Goal: Task Accomplishment & Management: Manage account settings

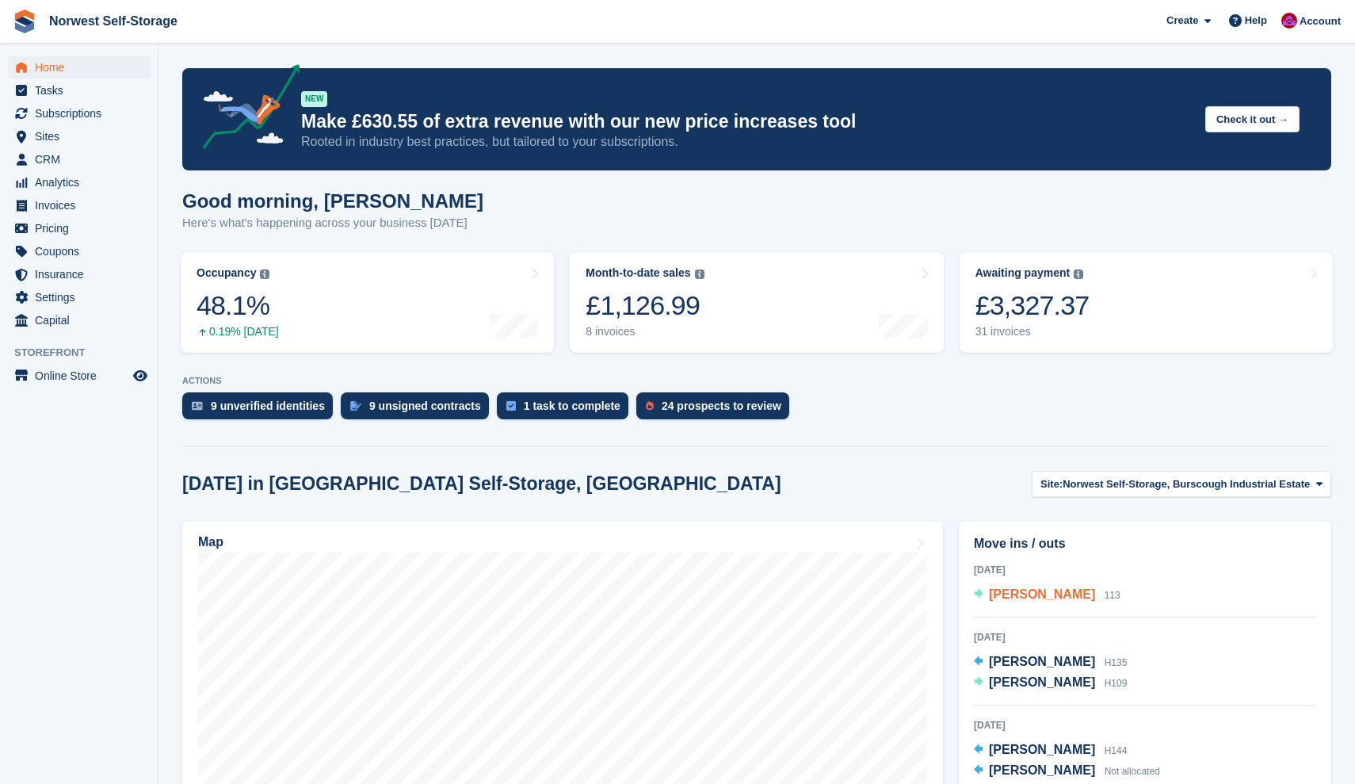
click at [1026, 595] on span "[PERSON_NAME]" at bounding box center [1042, 593] width 106 height 13
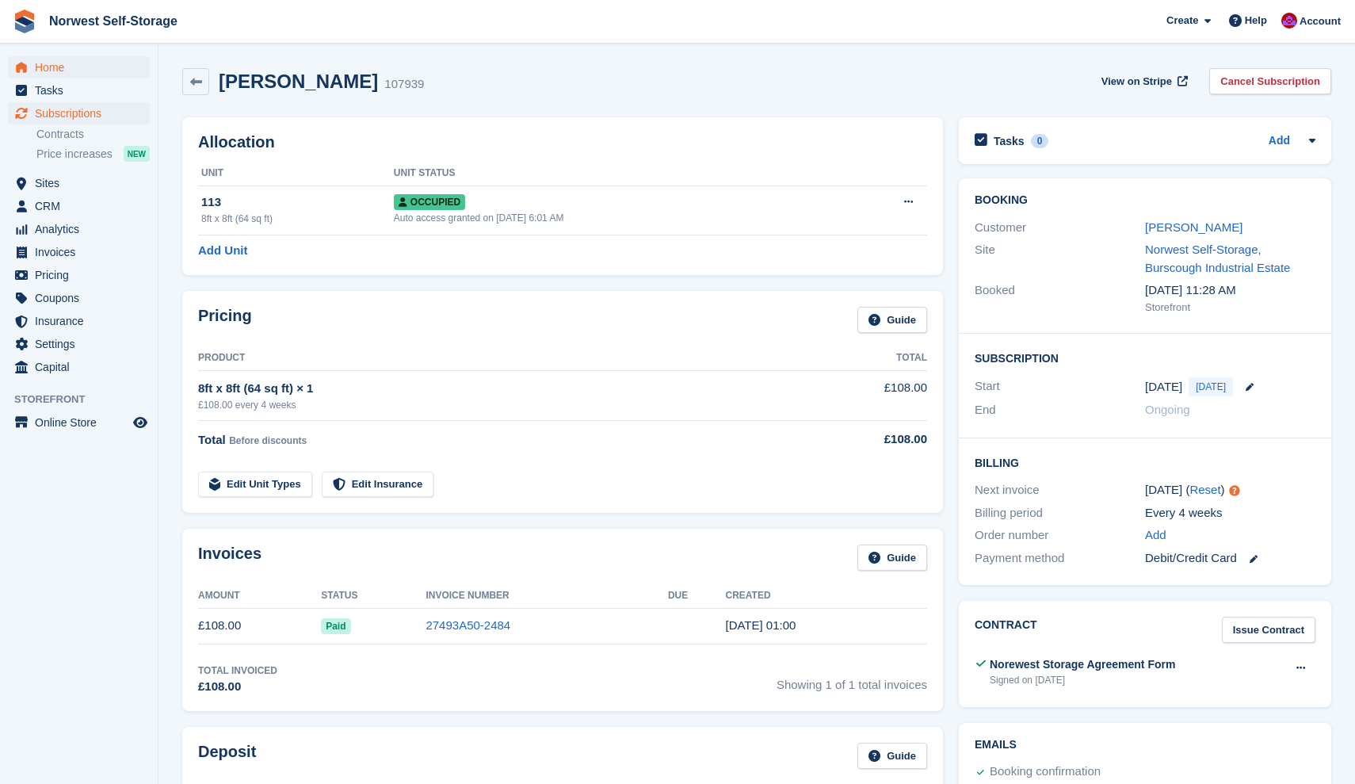
click at [55, 65] on span "Home" at bounding box center [82, 67] width 95 height 22
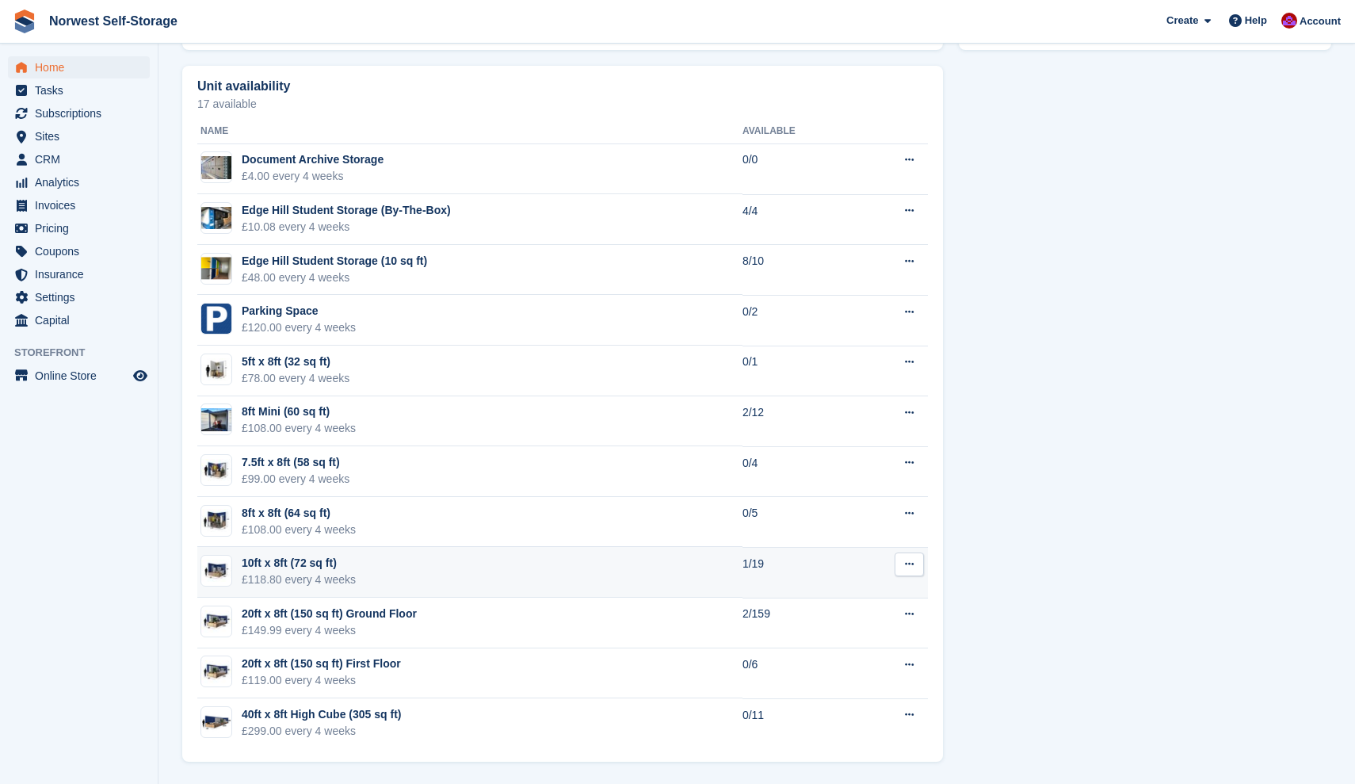
scroll to position [883, 0]
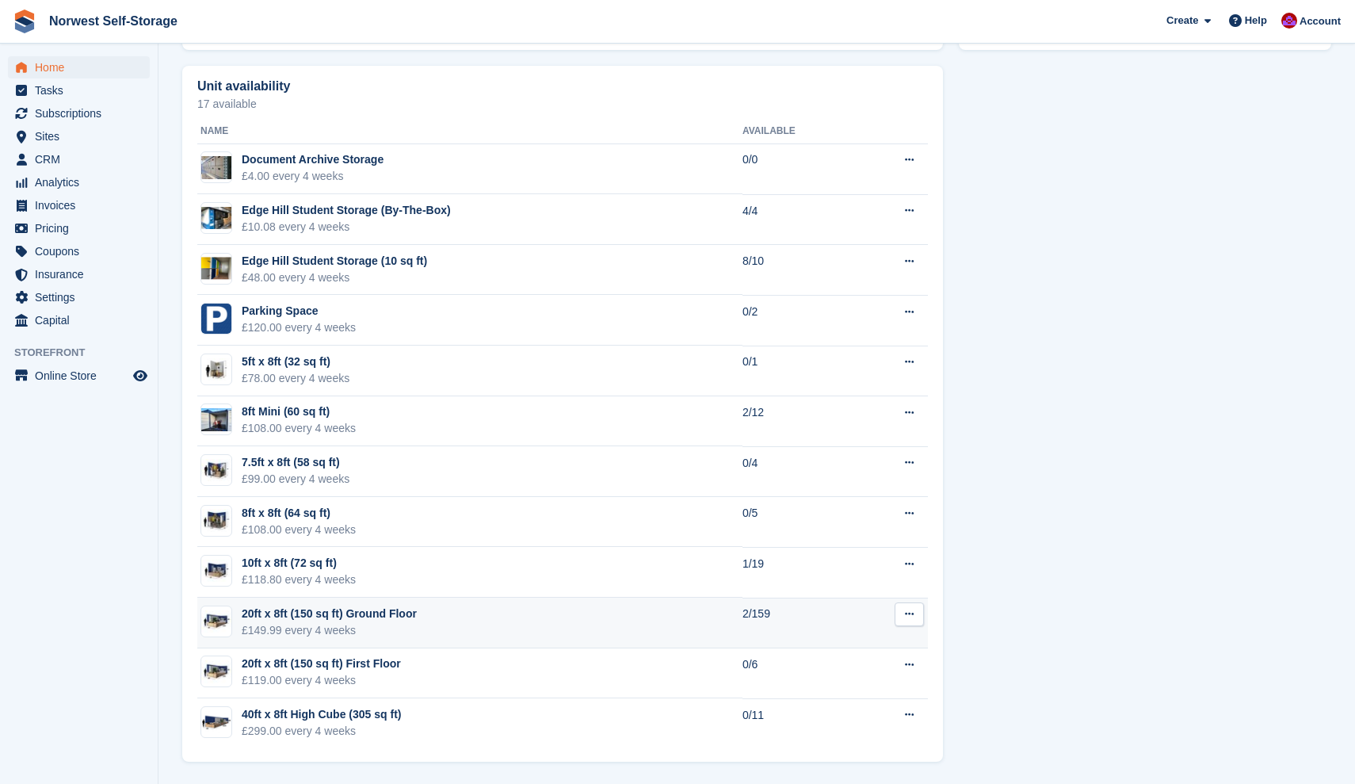
click at [368, 611] on div "20ft x 8ft (150 sq ft) Ground Floor" at bounding box center [329, 613] width 175 height 17
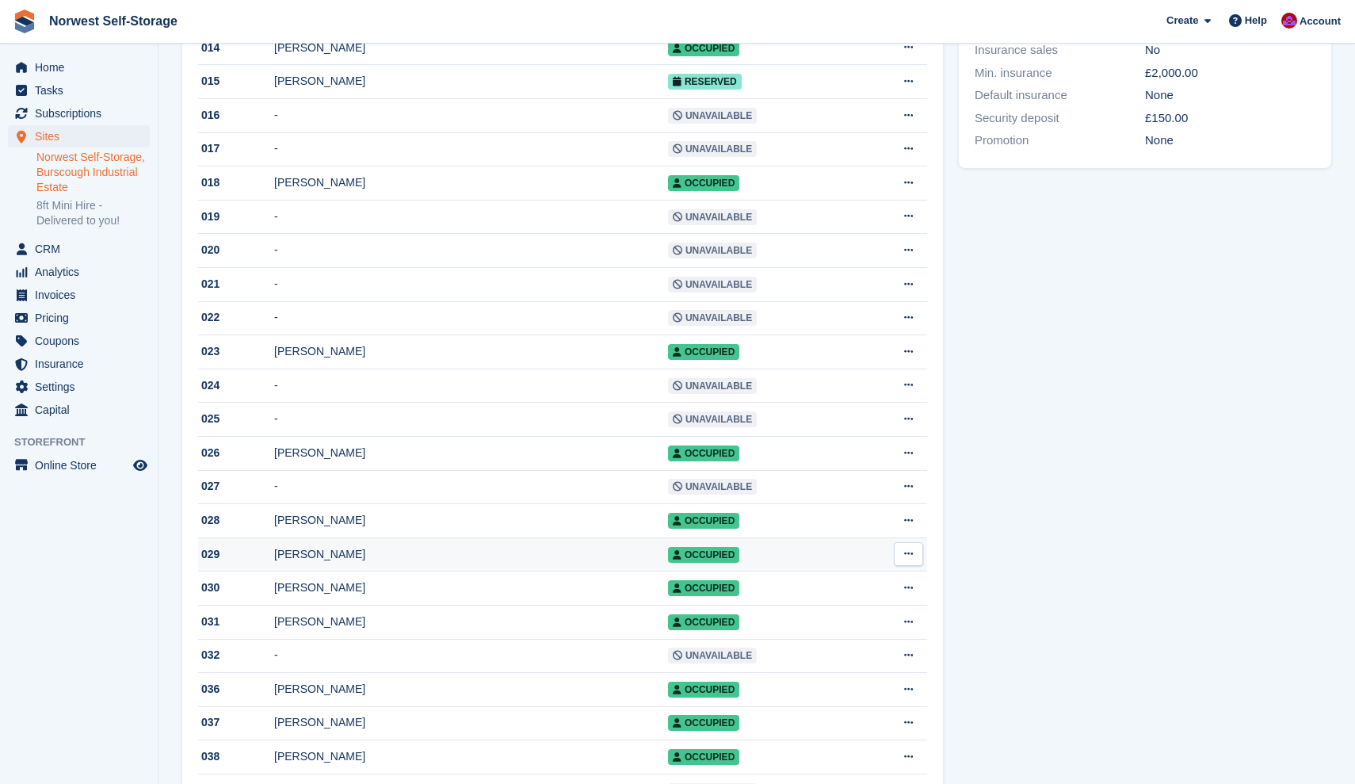
scroll to position [693, 0]
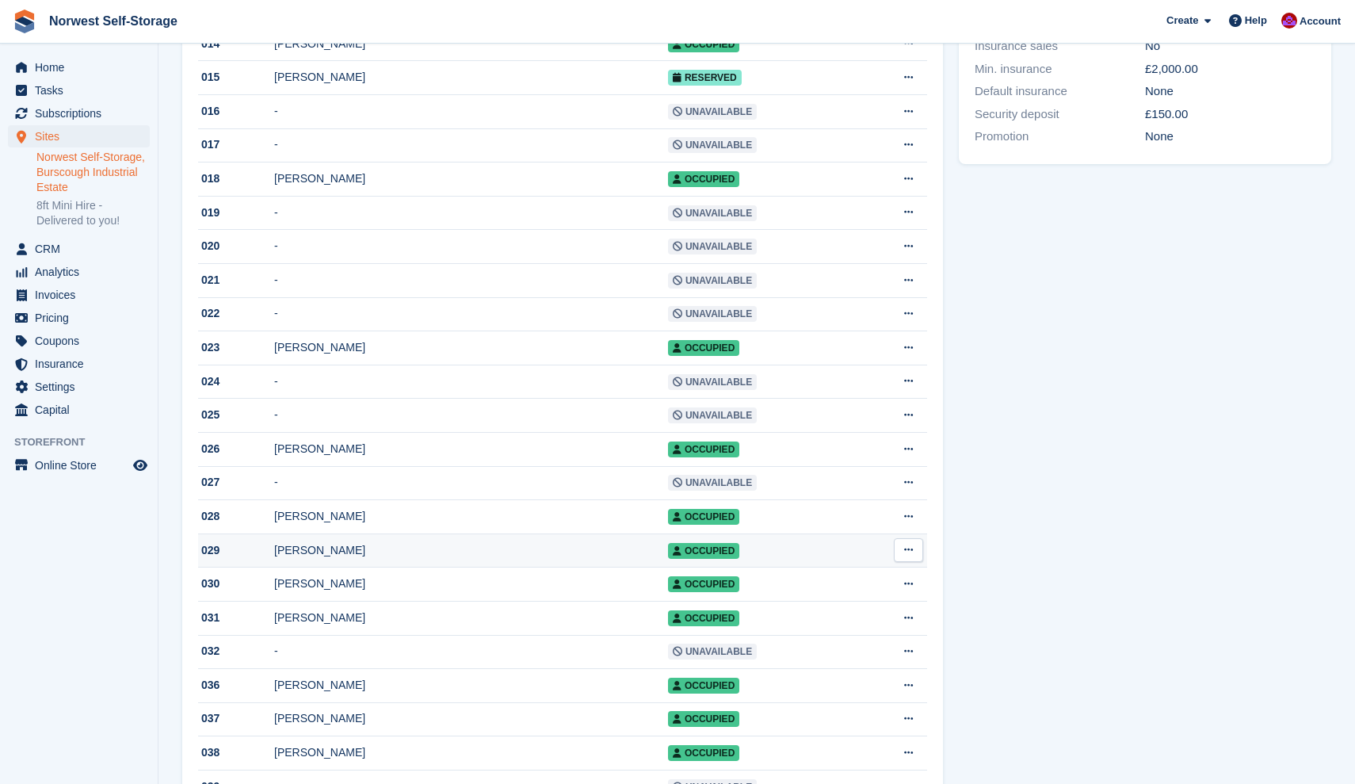
click at [334, 559] on div "[PERSON_NAME]" at bounding box center [471, 550] width 394 height 17
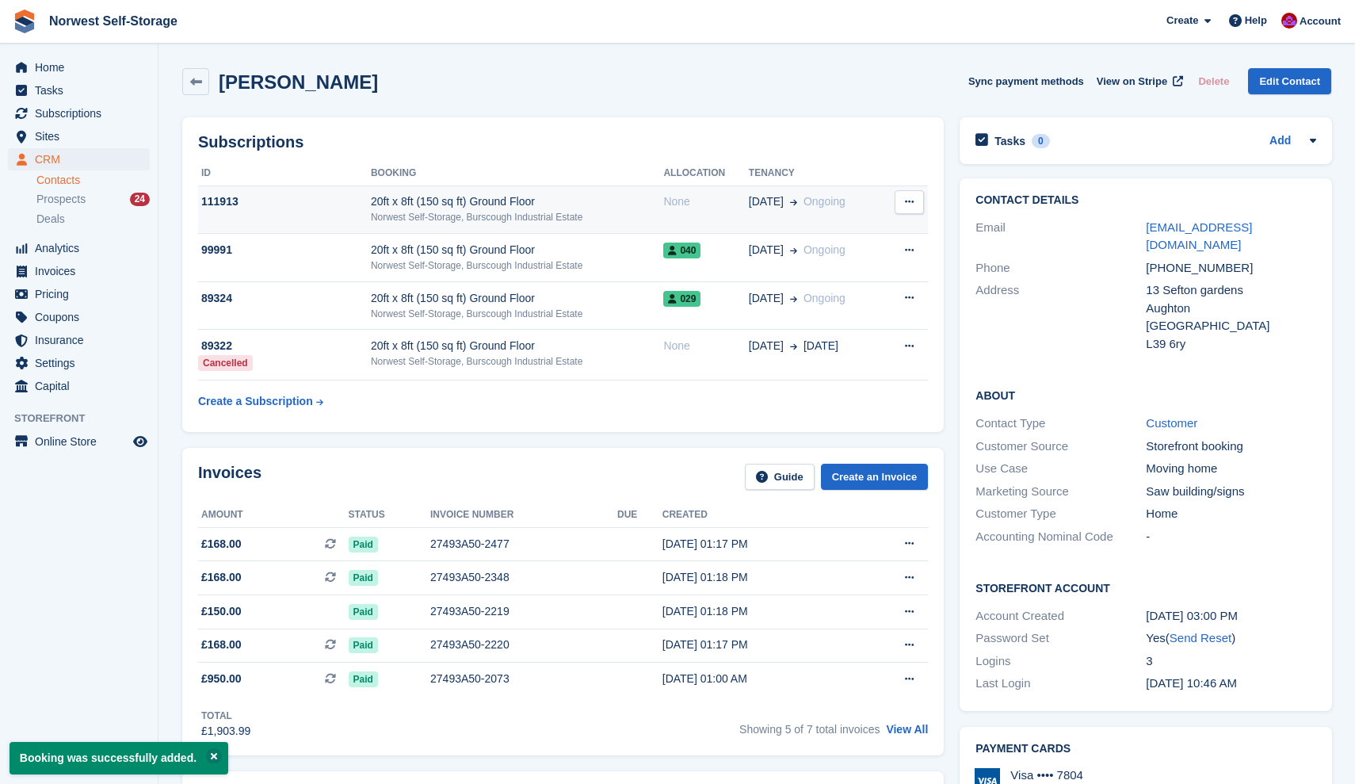
click at [636, 197] on div "20ft x 8ft (150 sq ft) Ground Floor" at bounding box center [517, 201] width 293 height 17
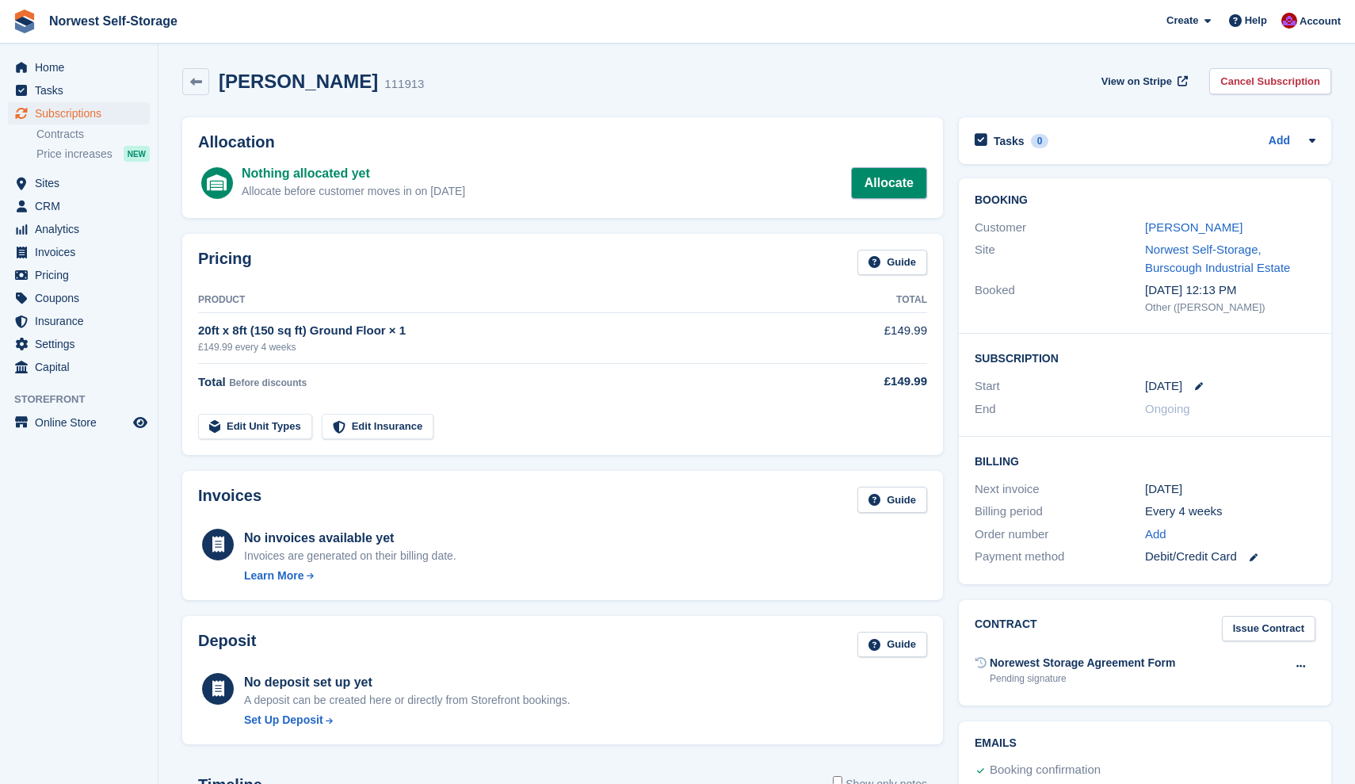
click at [879, 181] on link "Allocate" at bounding box center [889, 183] width 76 height 32
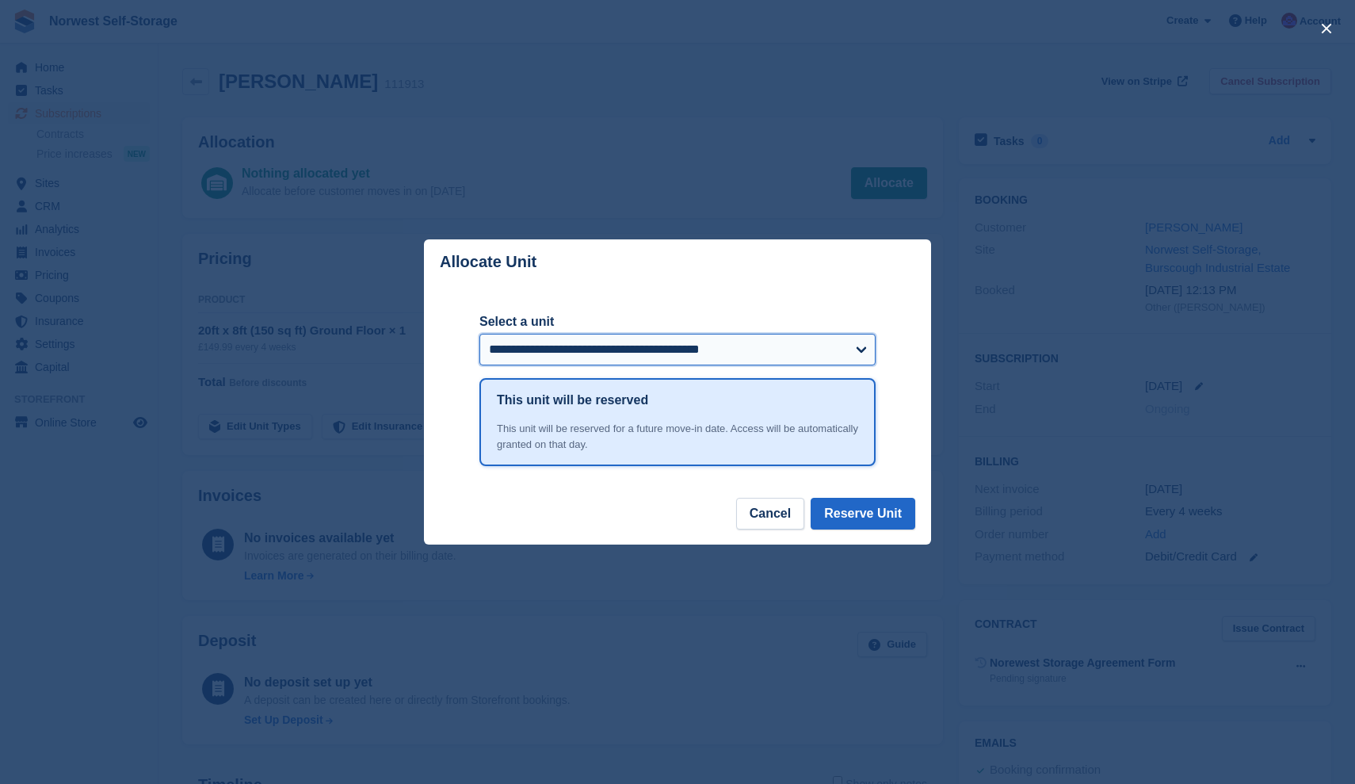
select select "*****"
click at [863, 510] on button "Reserve Unit" at bounding box center [863, 514] width 105 height 32
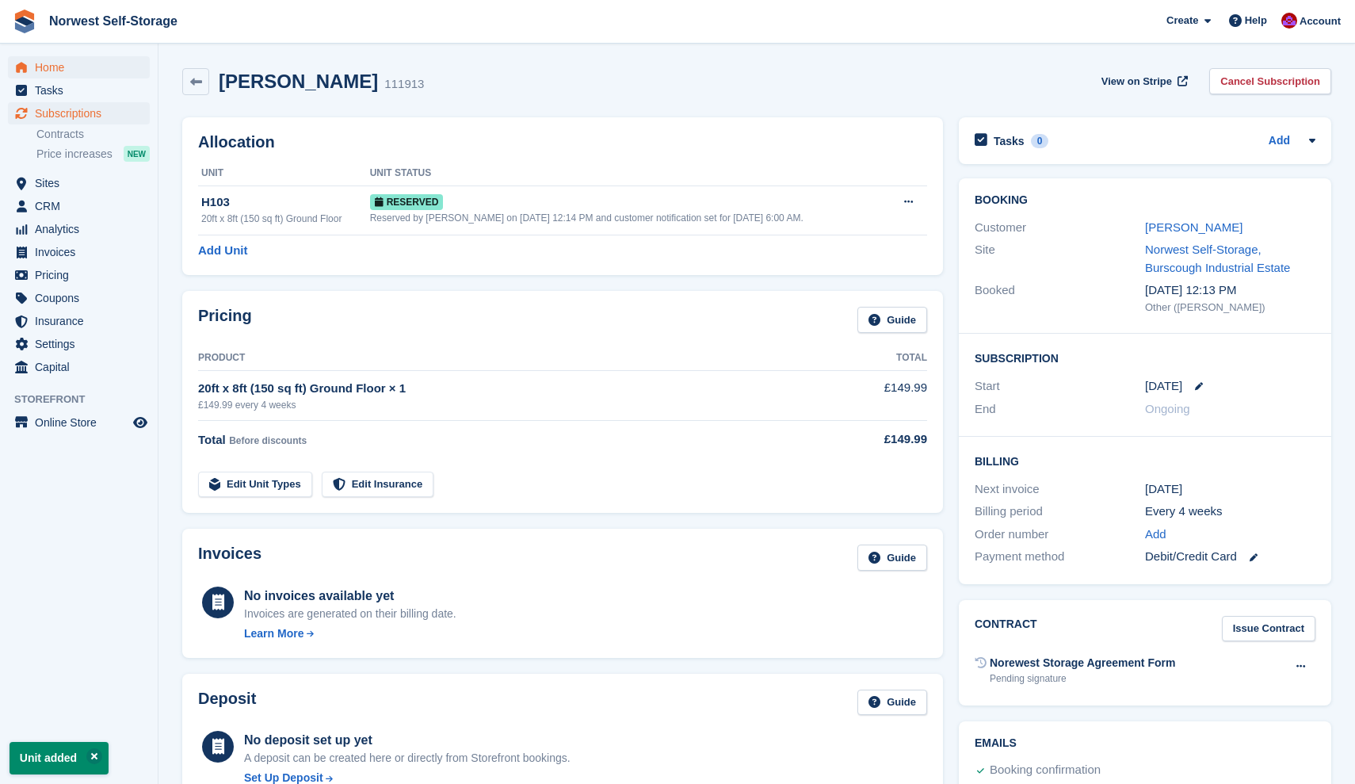
click at [48, 67] on span "Home" at bounding box center [82, 67] width 95 height 22
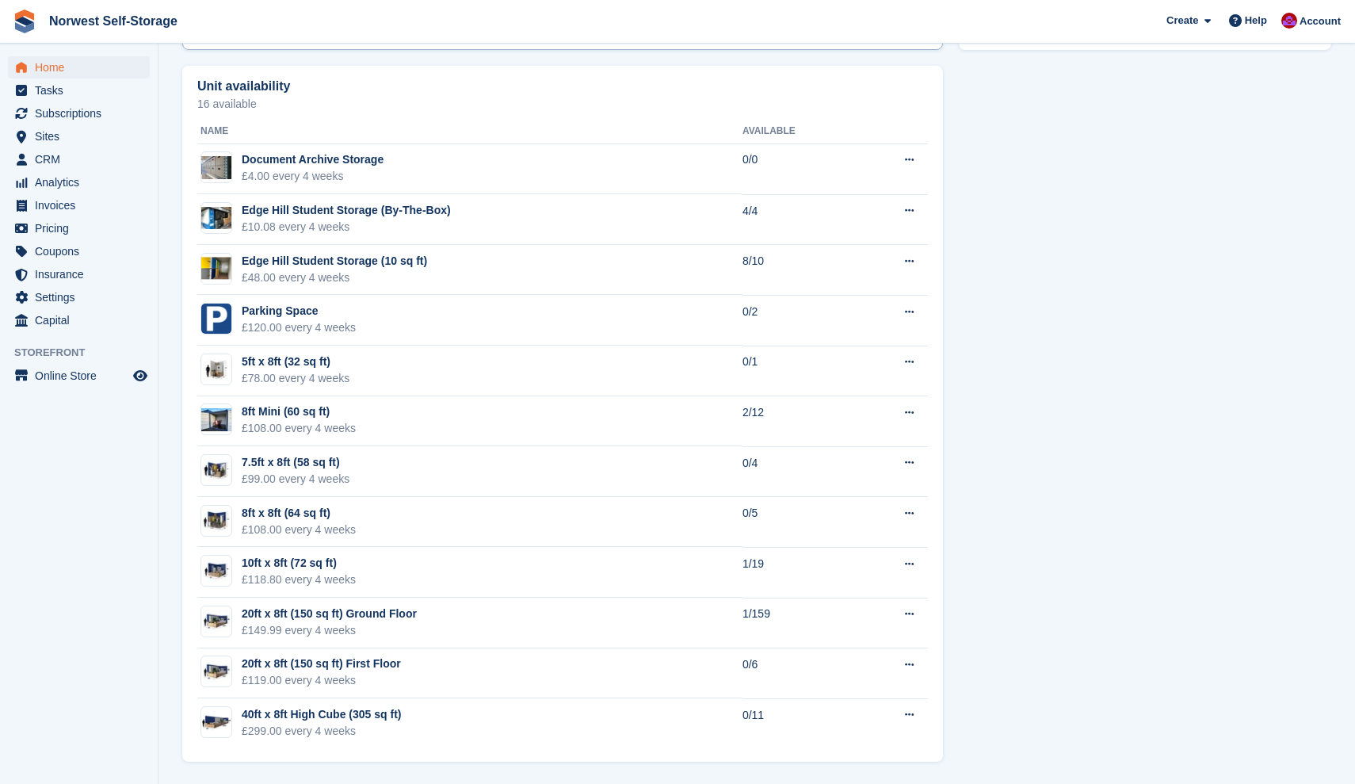
scroll to position [883, 0]
click at [54, 67] on span "Home" at bounding box center [82, 67] width 95 height 22
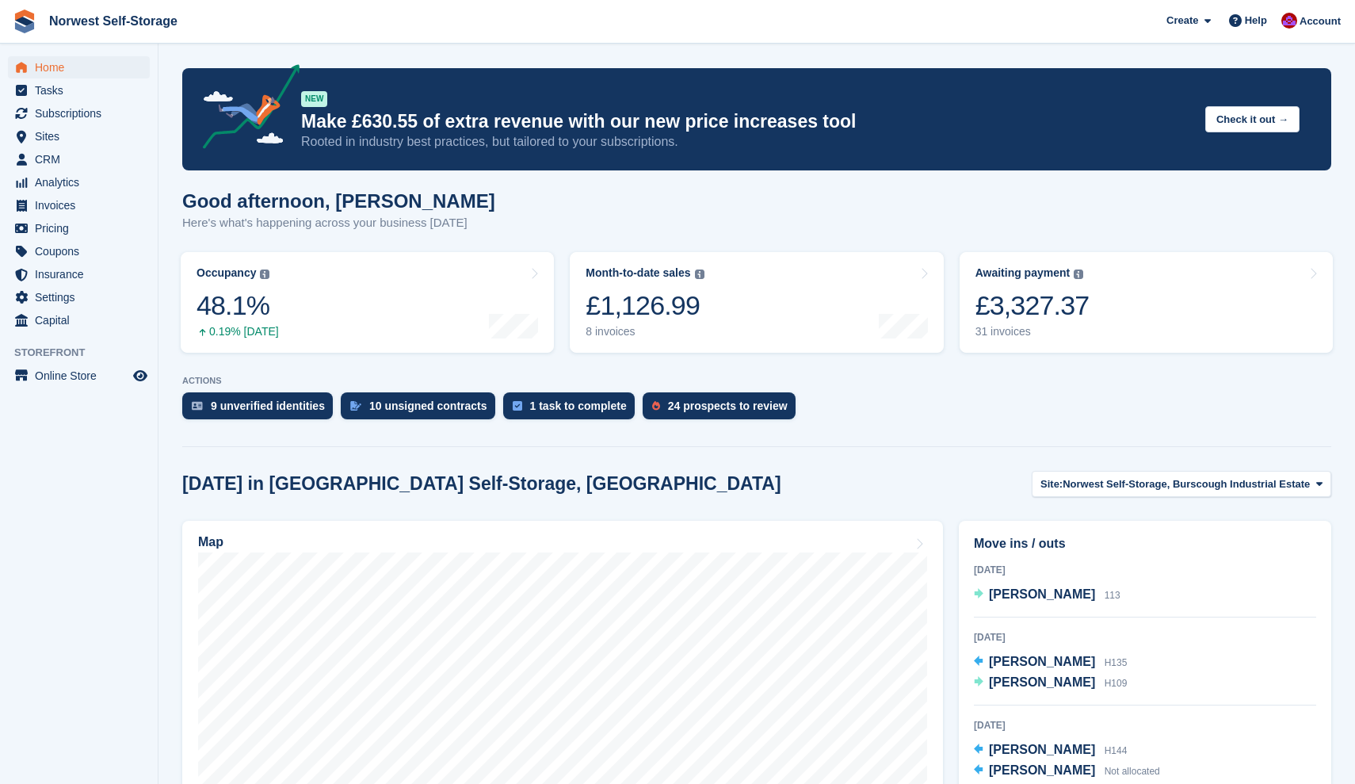
click at [47, 67] on span "Home" at bounding box center [82, 67] width 95 height 22
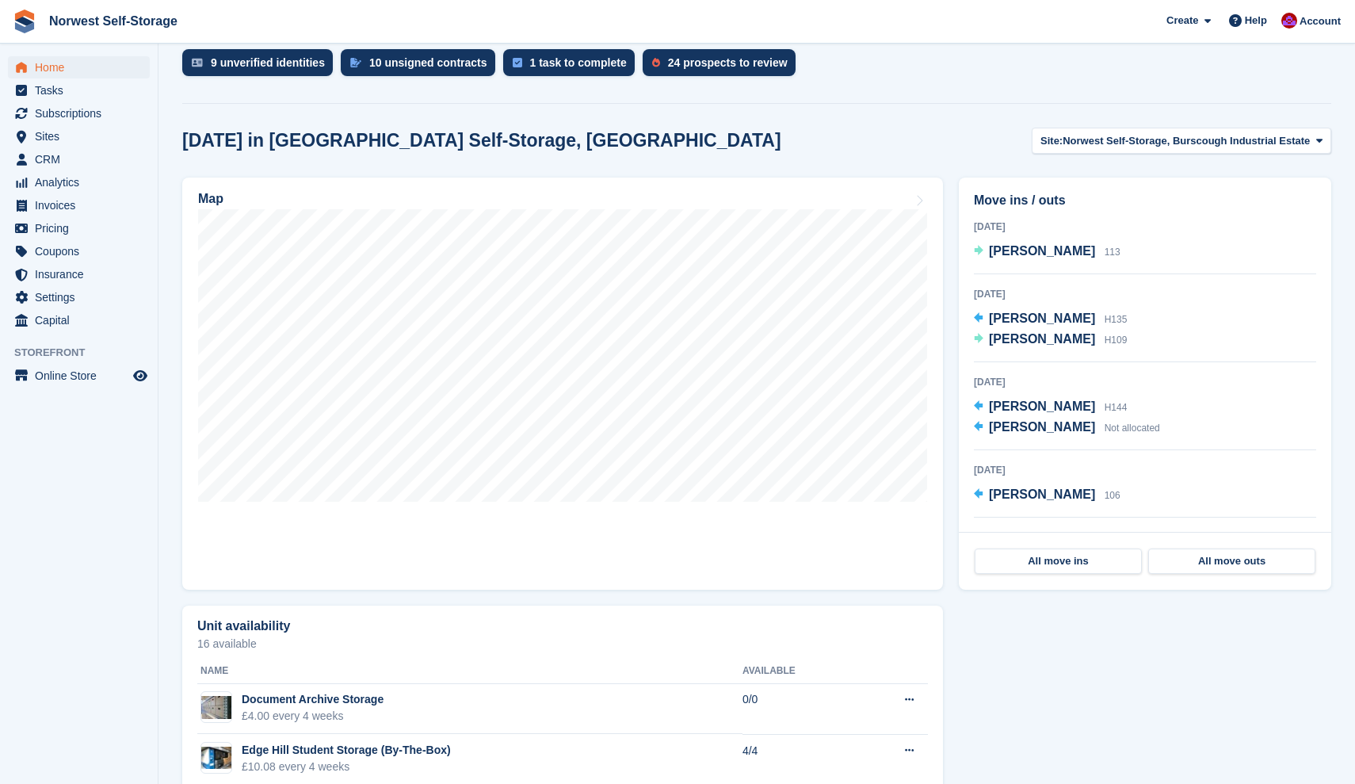
scroll to position [451, 0]
